Goal: Task Accomplishment & Management: Use online tool/utility

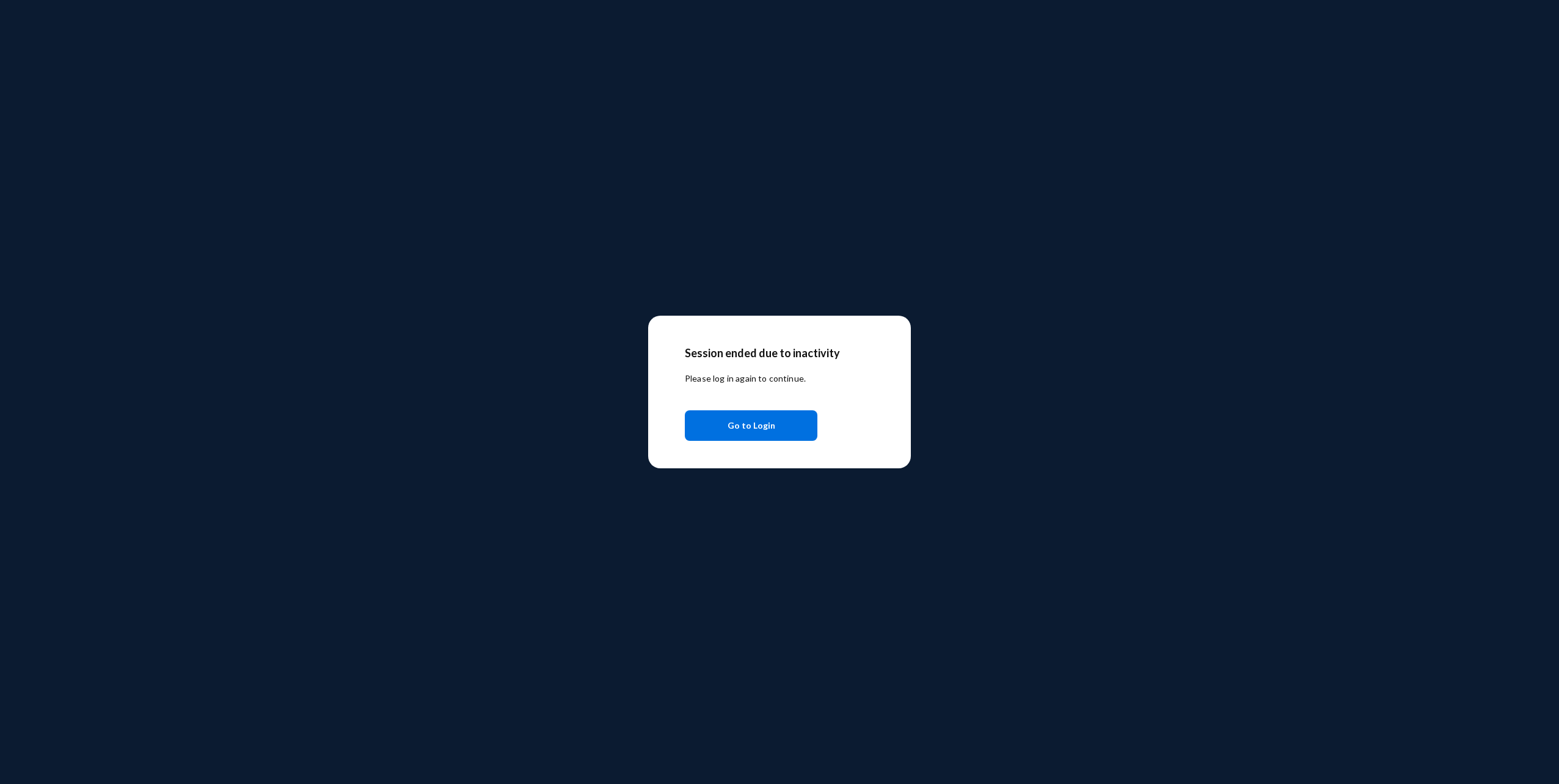
click at [742, 429] on span "Go to Login" at bounding box center [751, 425] width 47 height 22
